Goal: Find specific page/section: Find specific page/section

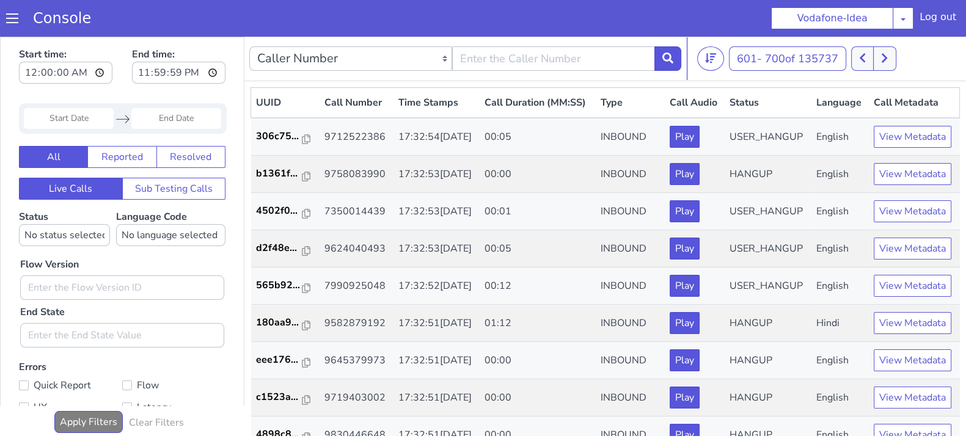
click at [871, 58] on button at bounding box center [862, 58] width 23 height 24
click at [871, 66] on button at bounding box center [862, 58] width 23 height 24
click at [873, 56] on button at bounding box center [862, 58] width 23 height 24
click at [864, 57] on icon at bounding box center [862, 58] width 5 height 9
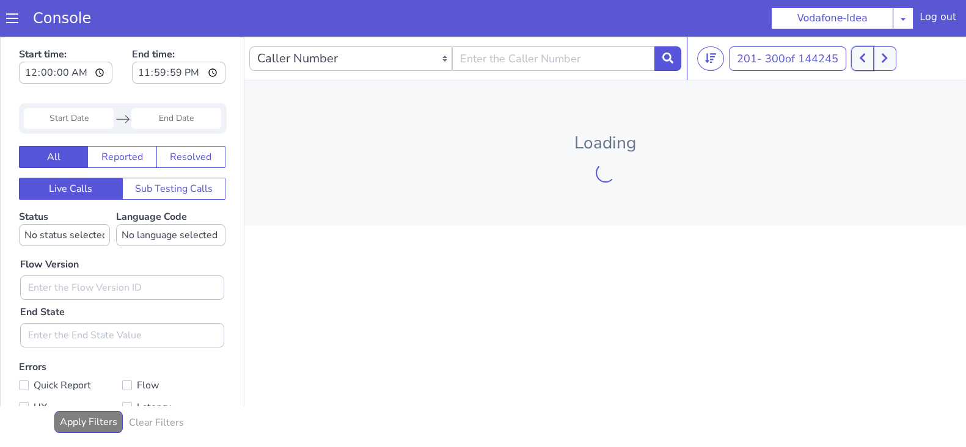
click at [864, 57] on icon at bounding box center [862, 58] width 5 height 9
click at [864, 57] on button at bounding box center [871, 58] width 23 height 24
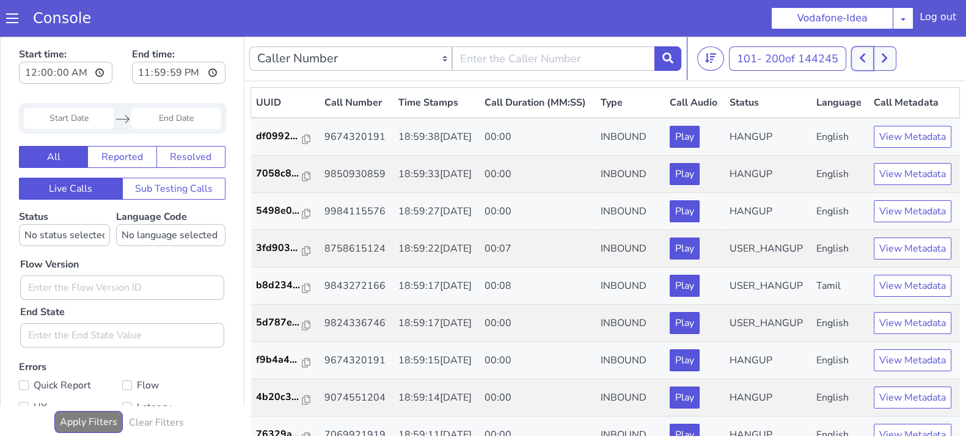
click at [864, 57] on icon at bounding box center [862, 58] width 5 height 9
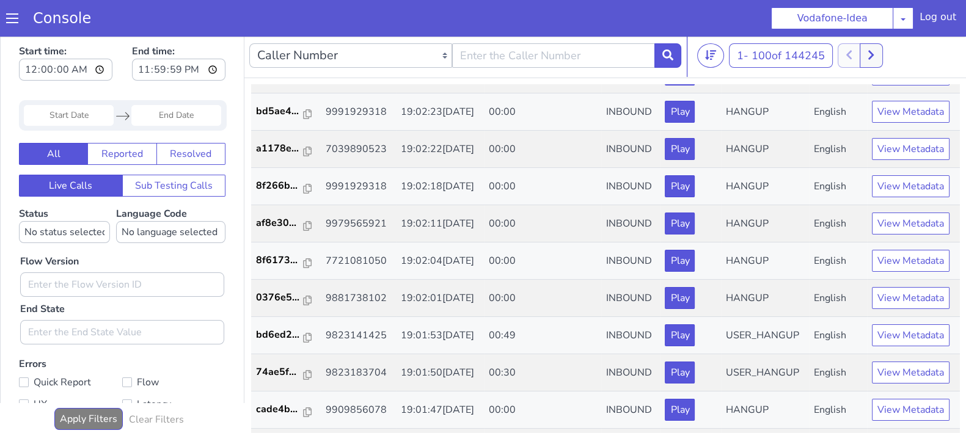
scroll to position [2075, 0]
